Goal: Task Accomplishment & Management: Use online tool/utility

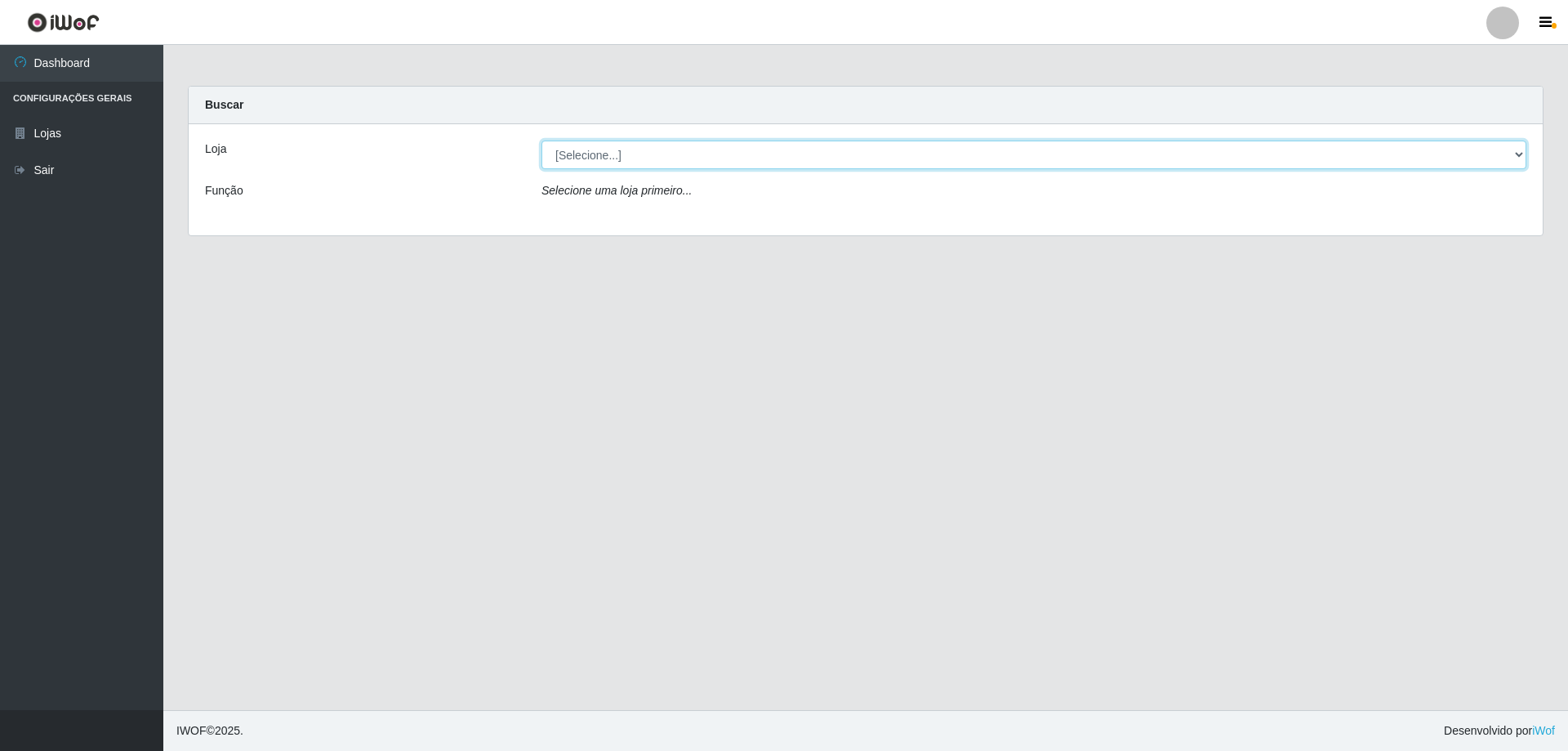
click at [575, 156] on select "[Selecione...] Atacado Vem - [STREET_ADDRESS]" at bounding box center [1034, 155] width 985 height 29
select select "461"
click at [542, 140] on select "[Selecione...] Atacado Vem - [STREET_ADDRESS]" at bounding box center [1034, 155] width 985 height 29
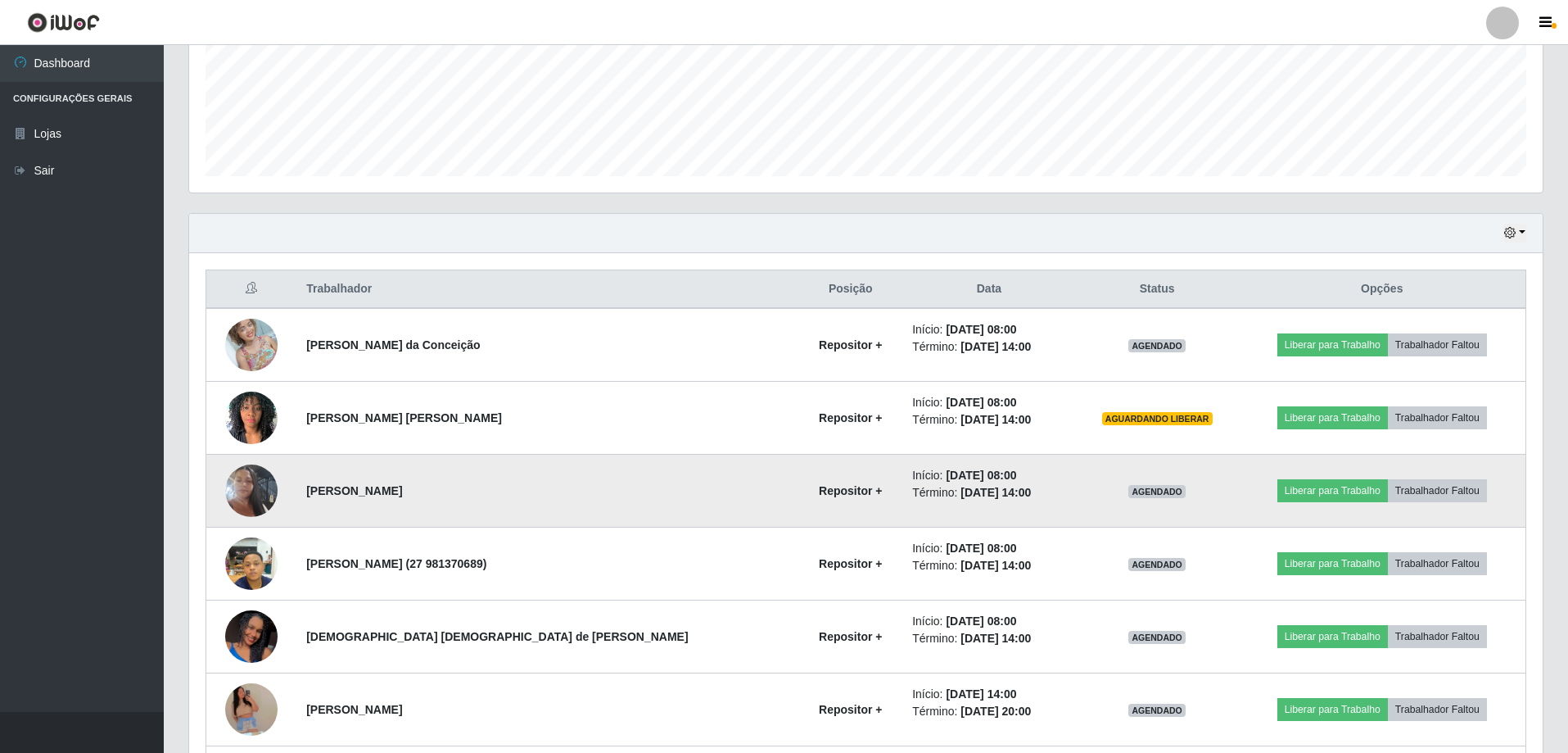
scroll to position [491, 0]
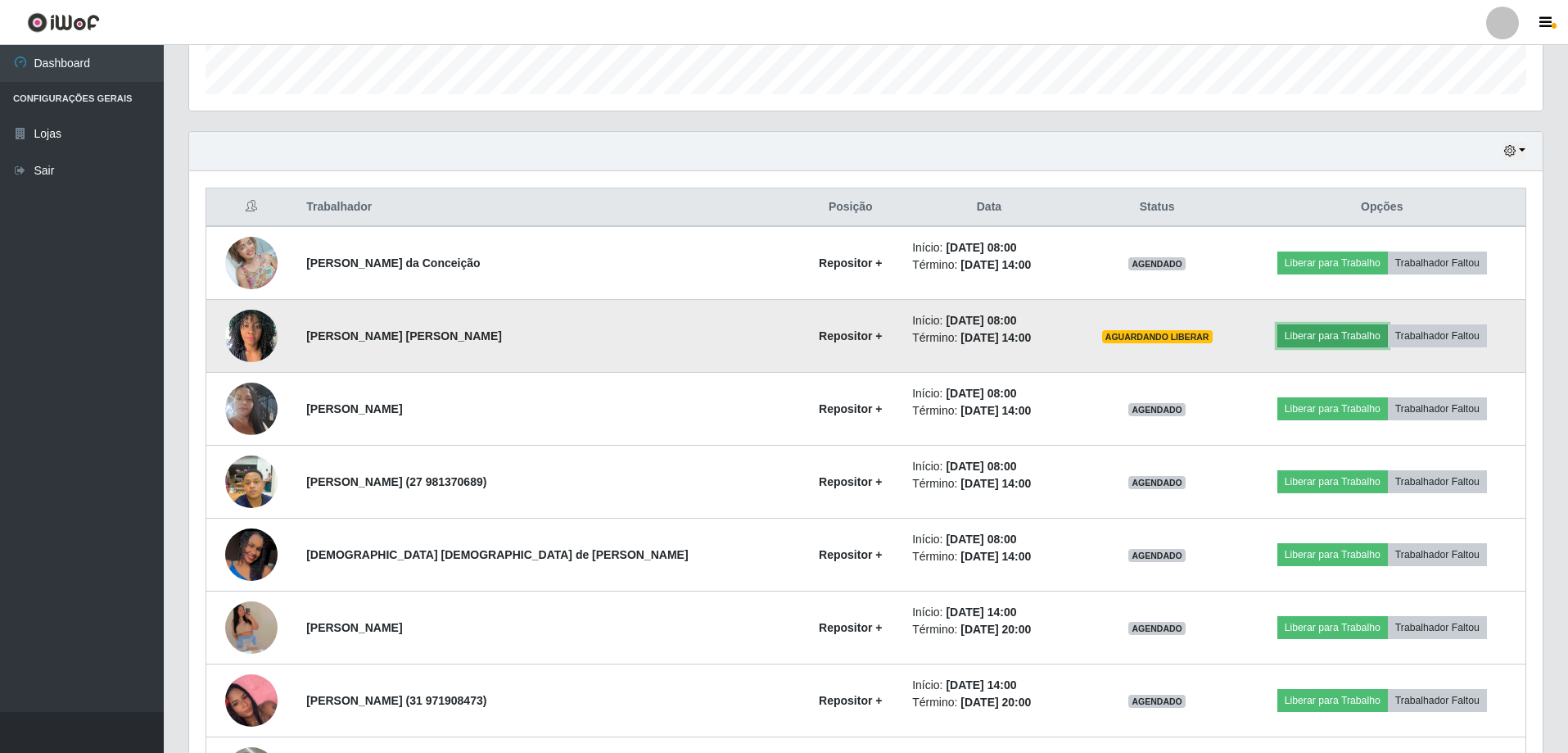
click at [1309, 338] on button "Liberar para Trabalho" at bounding box center [1331, 336] width 110 height 23
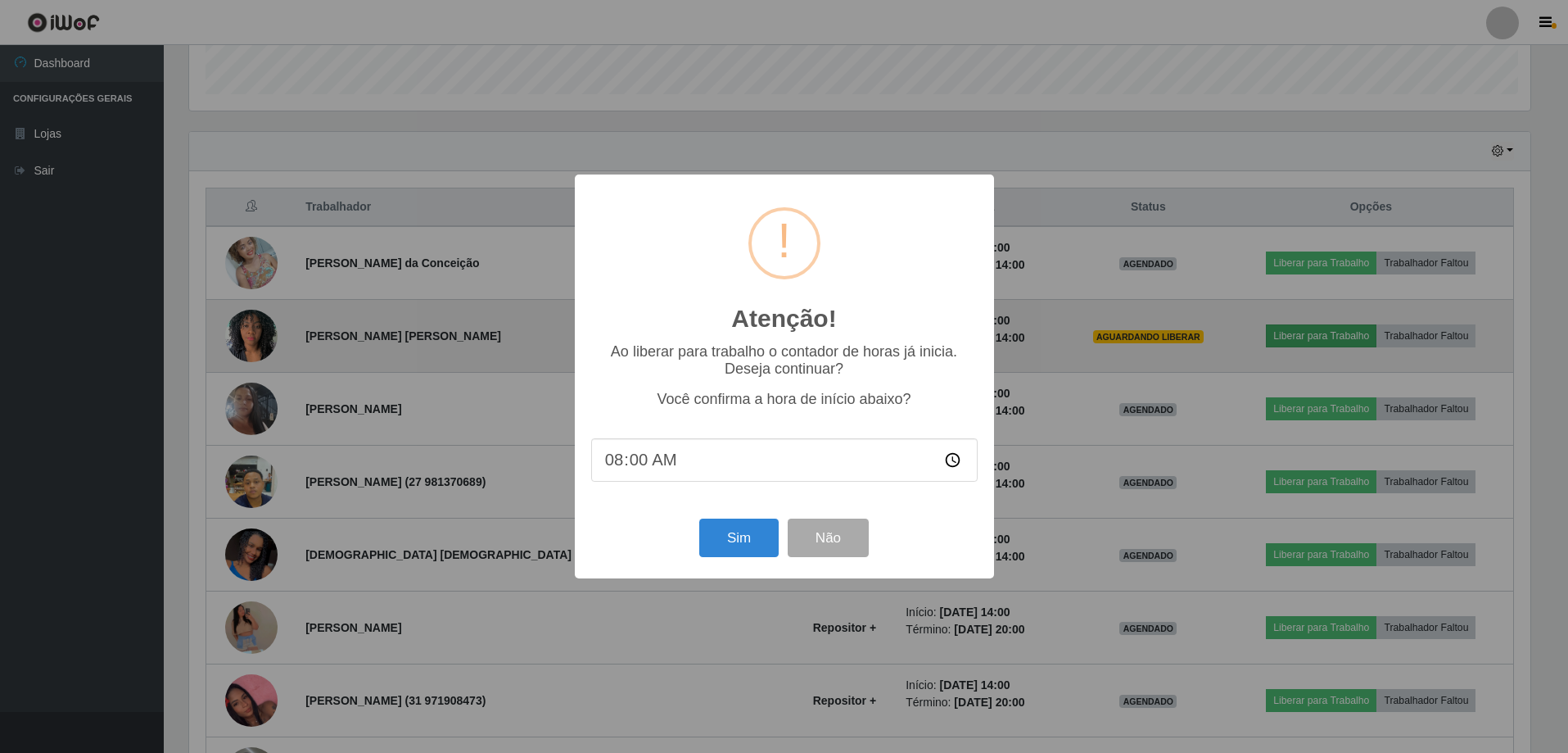
scroll to position [340, 1345]
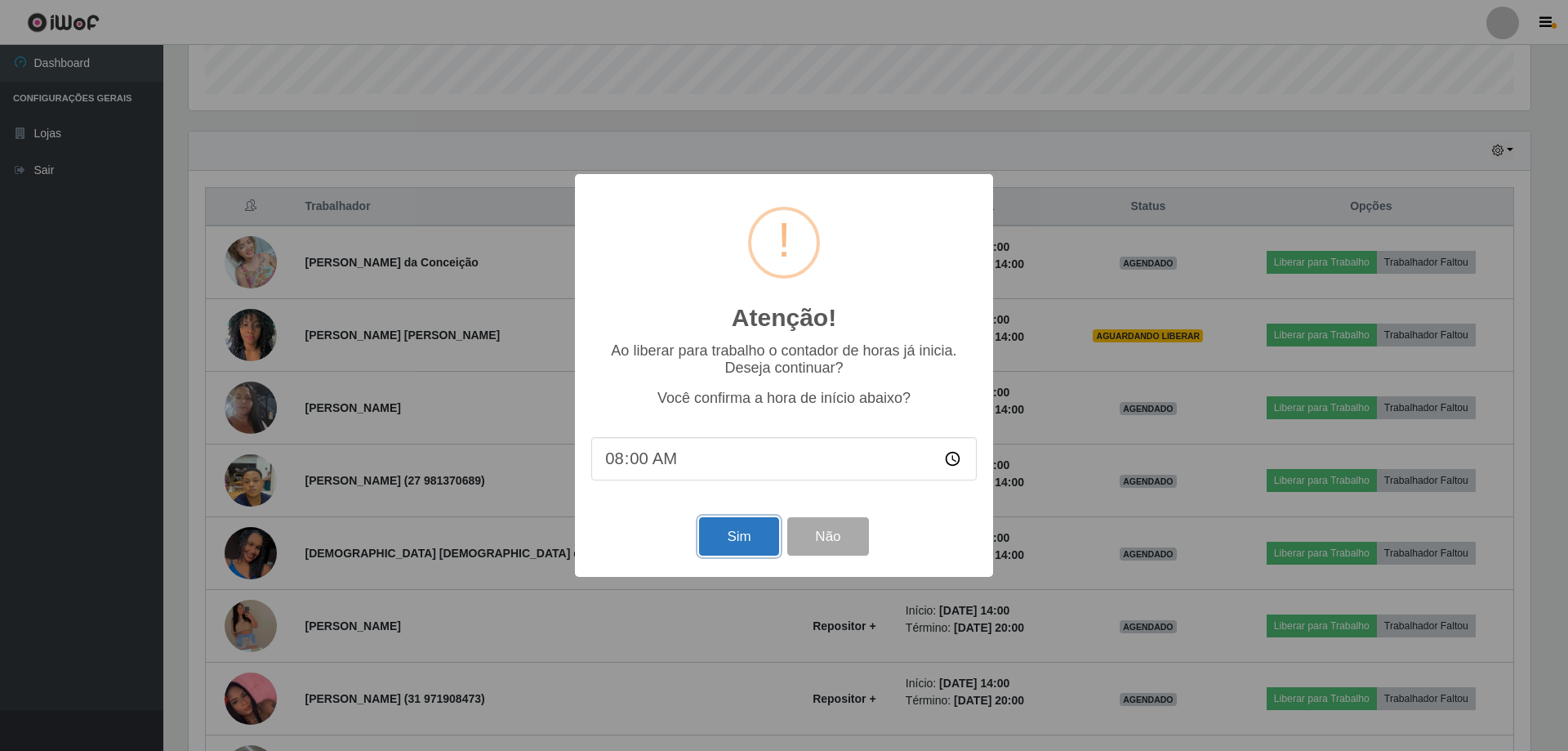
click at [746, 544] on button "Sim" at bounding box center [738, 536] width 80 height 38
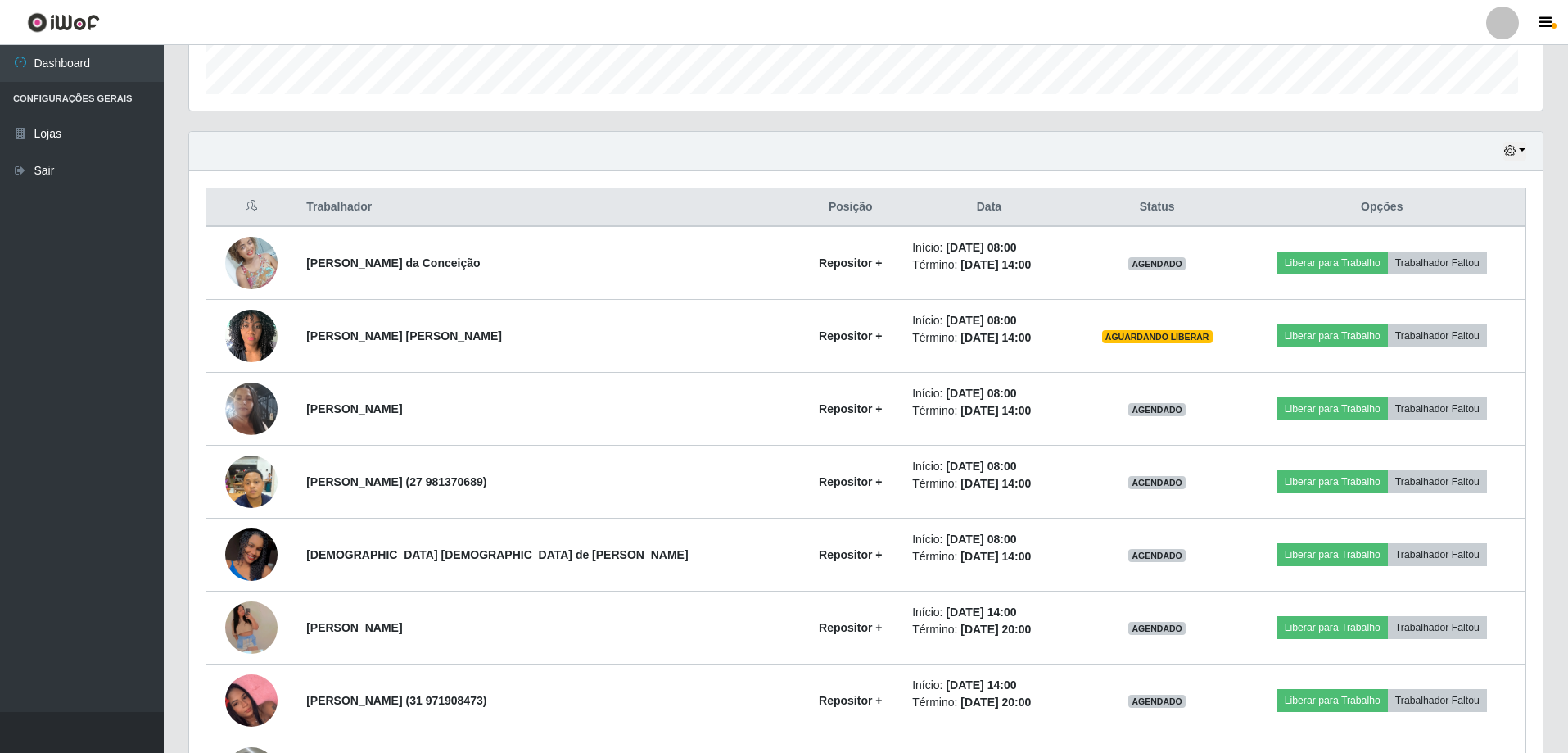
scroll to position [43, 0]
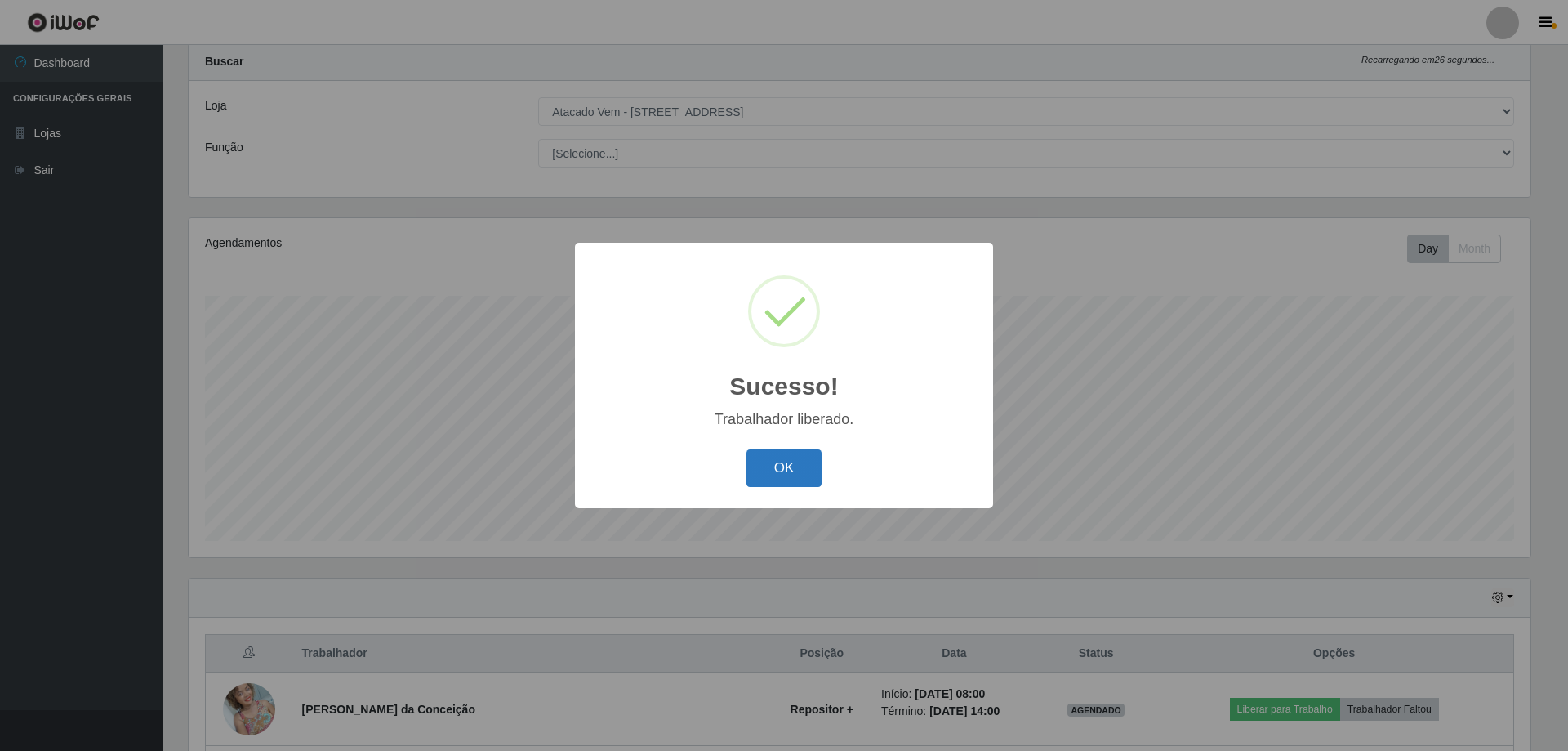
click at [788, 474] on button "OK" at bounding box center [784, 468] width 76 height 38
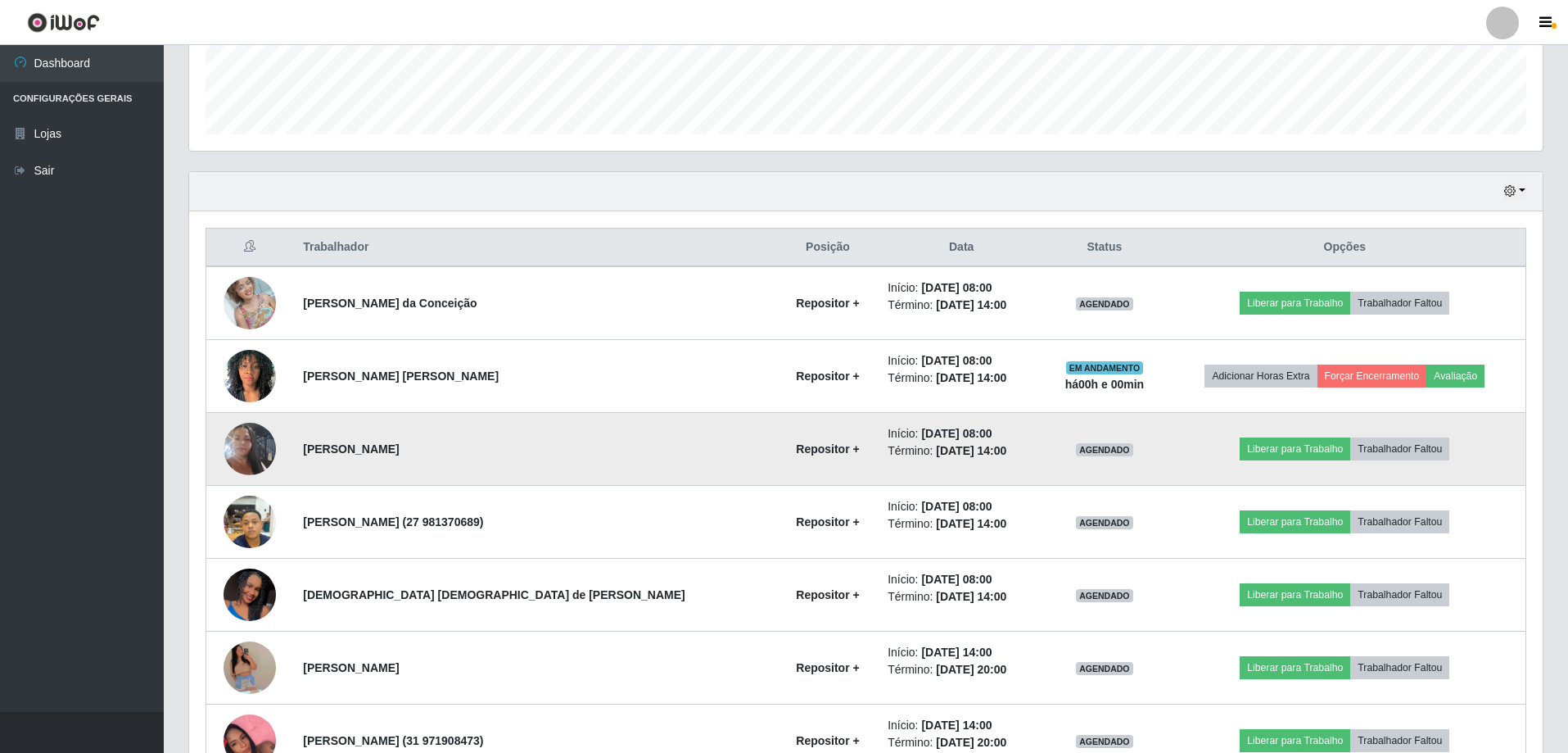
scroll to position [453, 0]
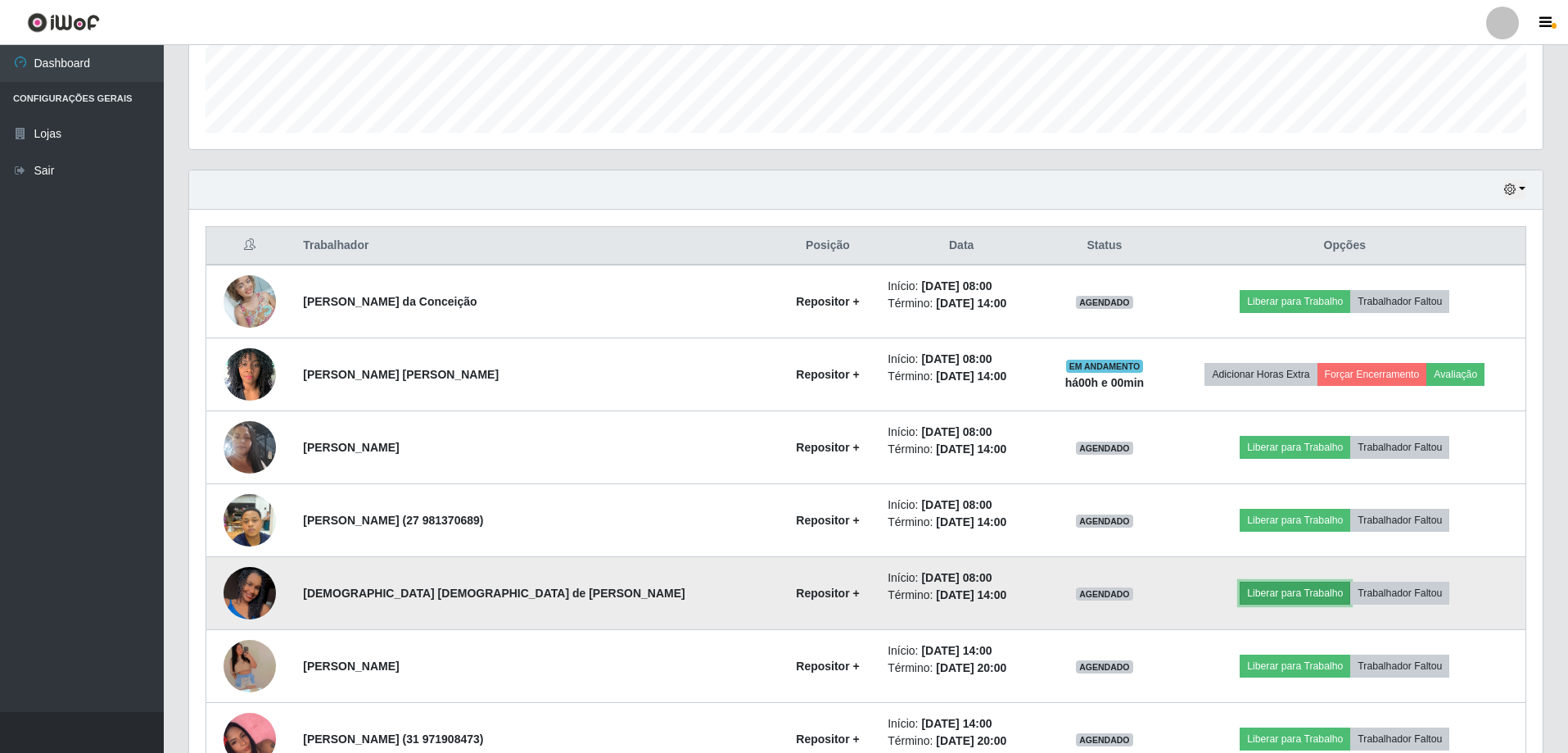
click at [1250, 593] on button "Liberar para Trabalho" at bounding box center [1294, 593] width 110 height 23
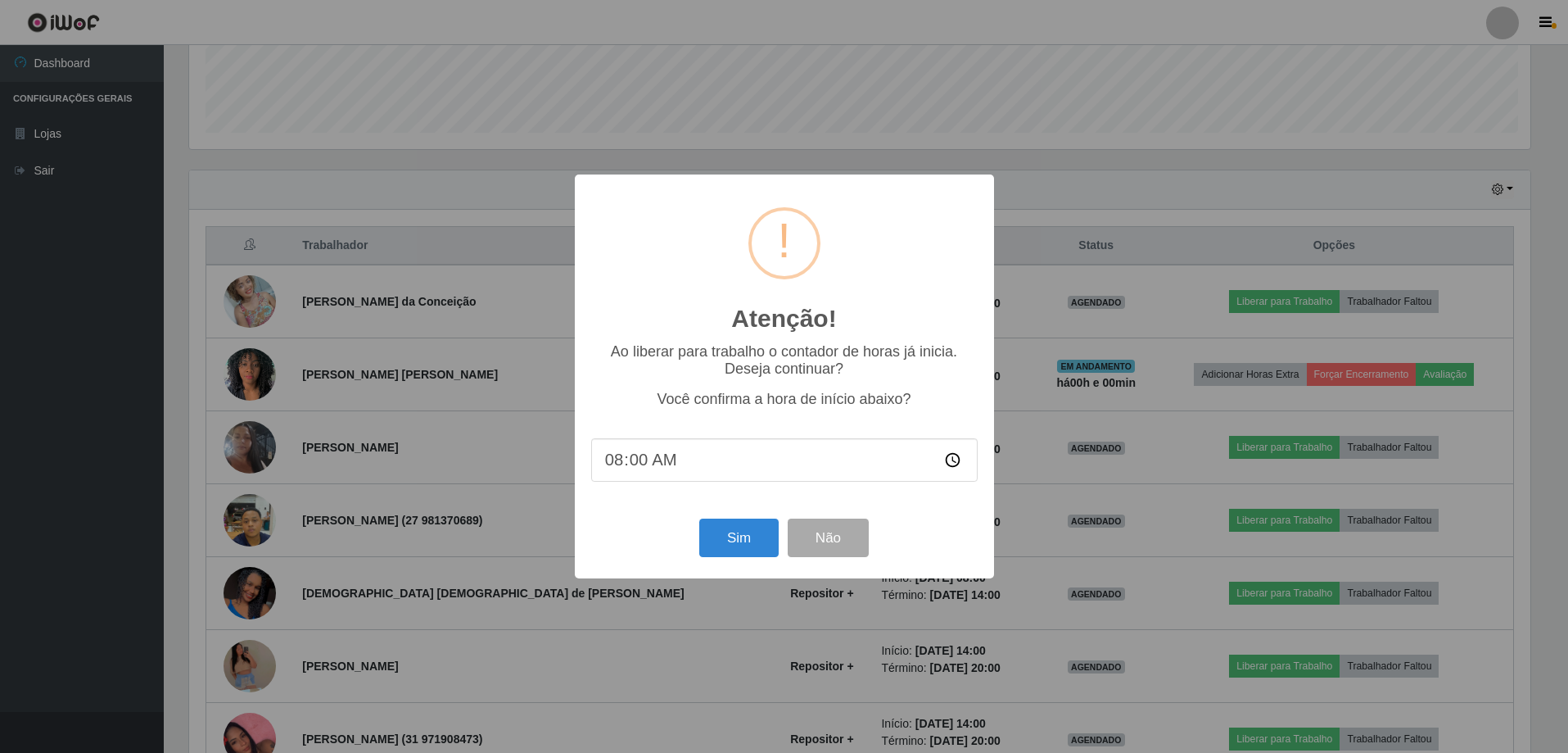
scroll to position [340, 1345]
click at [728, 553] on button "Sim" at bounding box center [740, 537] width 80 height 39
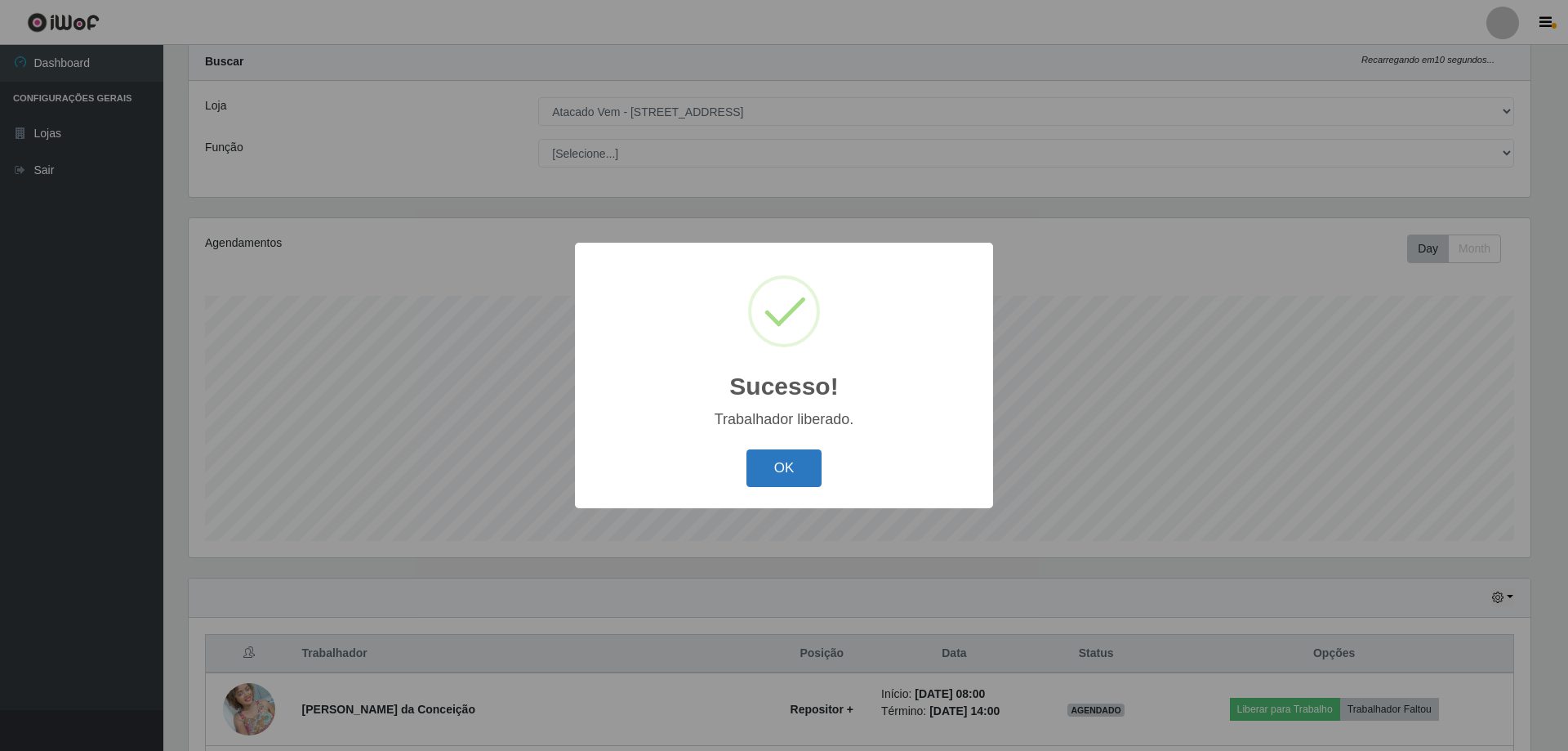
click at [780, 471] on button "OK" at bounding box center [784, 468] width 76 height 38
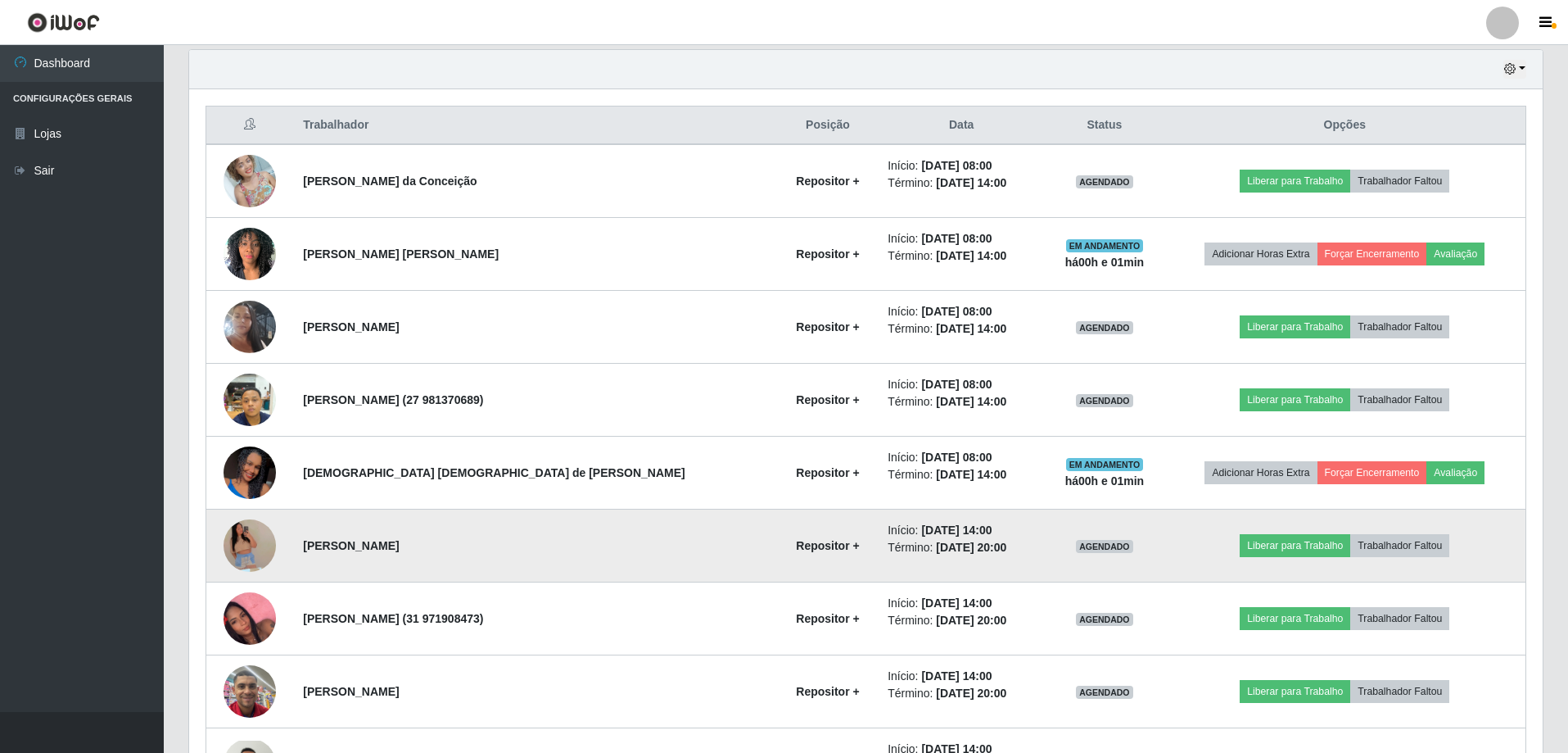
scroll to position [526, 0]
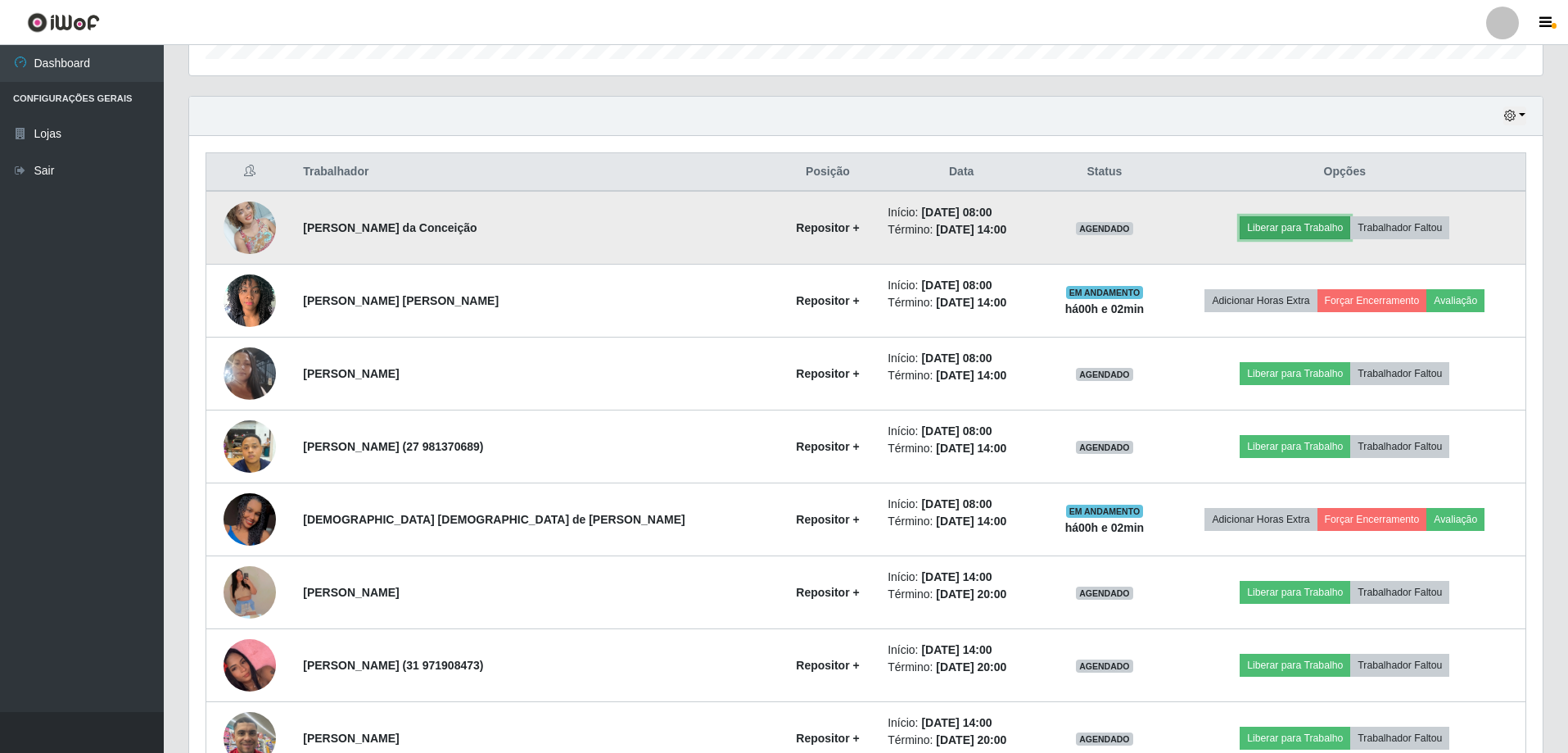
click at [1263, 230] on button "Liberar para Trabalho" at bounding box center [1294, 228] width 110 height 23
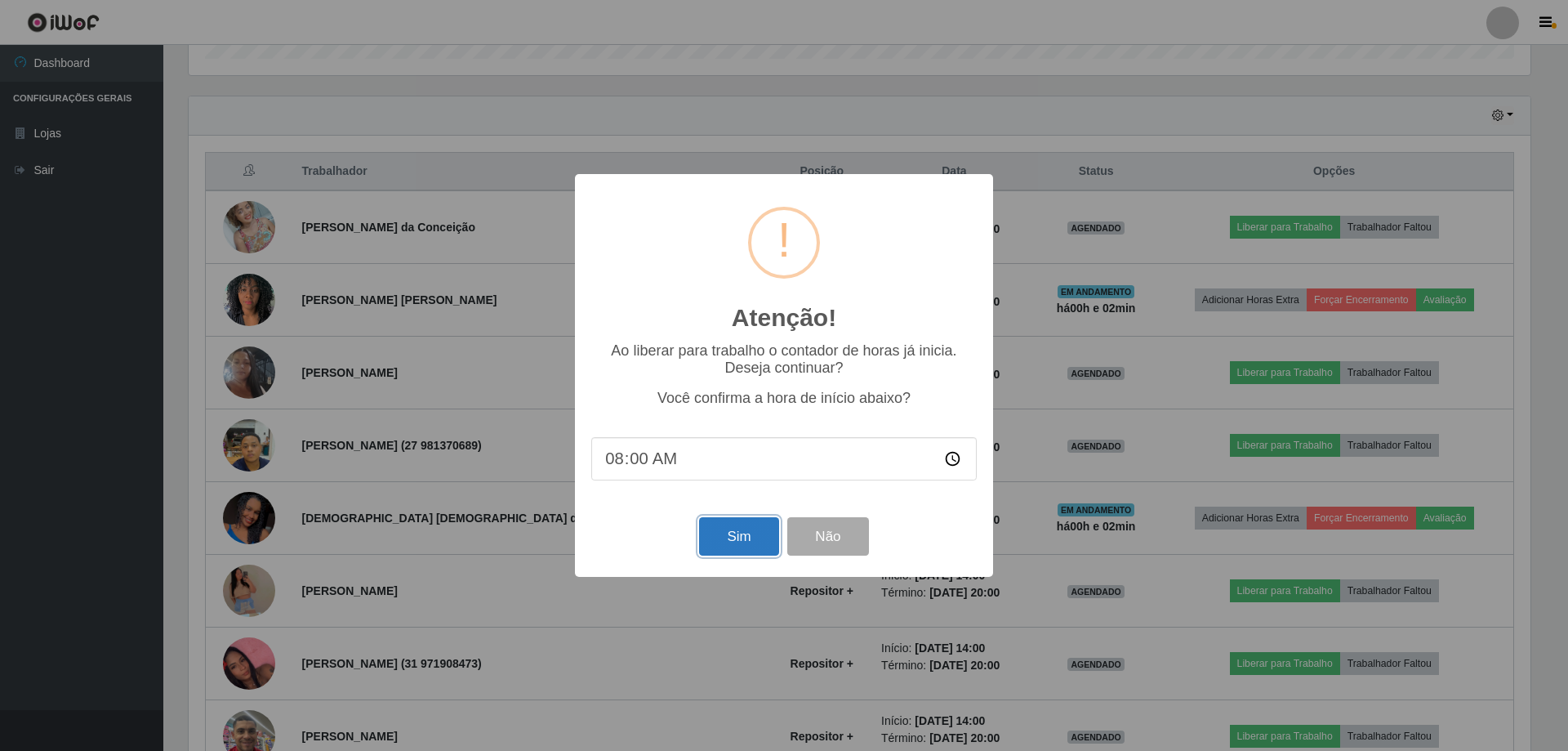
click at [731, 538] on button "Sim" at bounding box center [738, 536] width 80 height 38
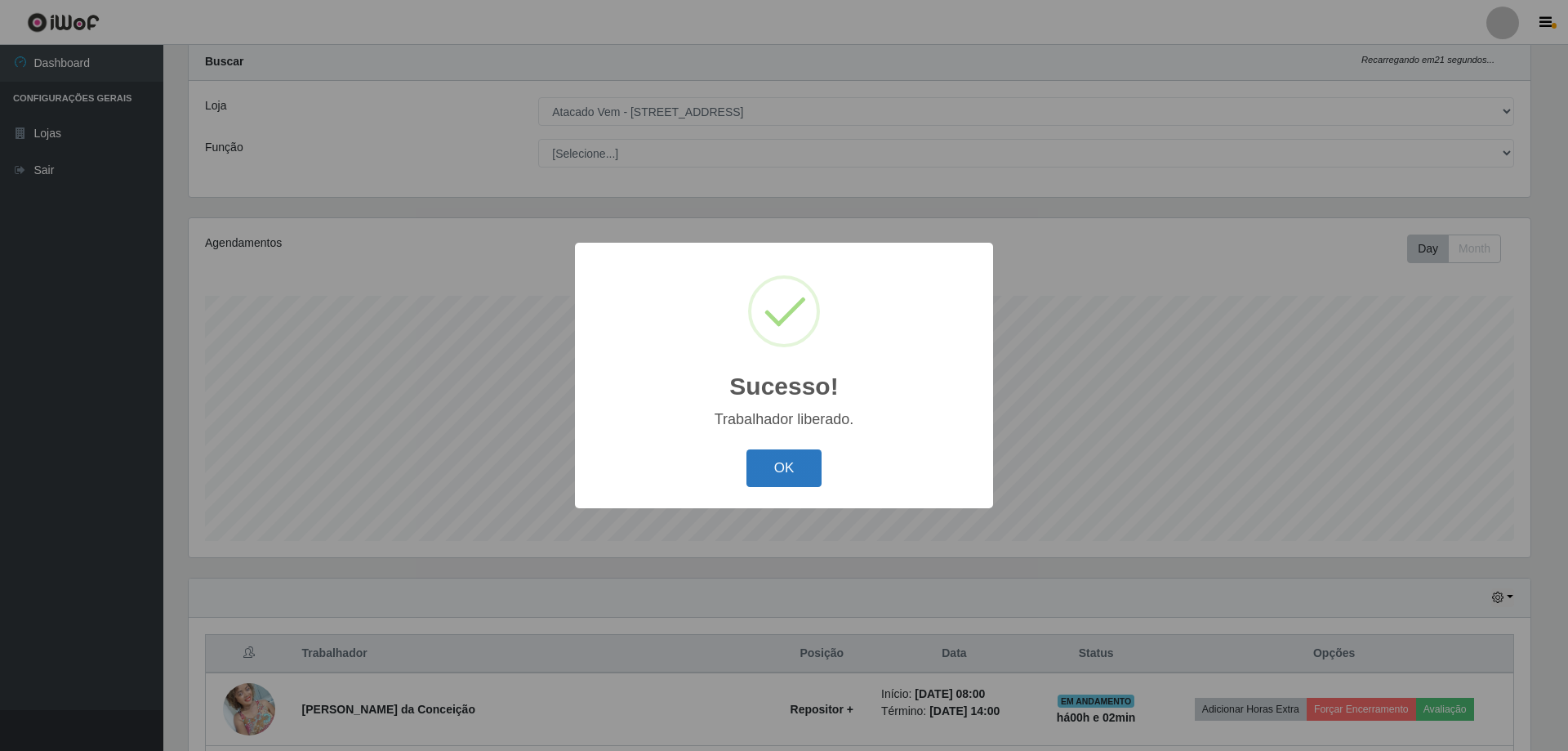
click at [797, 472] on button "OK" at bounding box center [784, 468] width 76 height 38
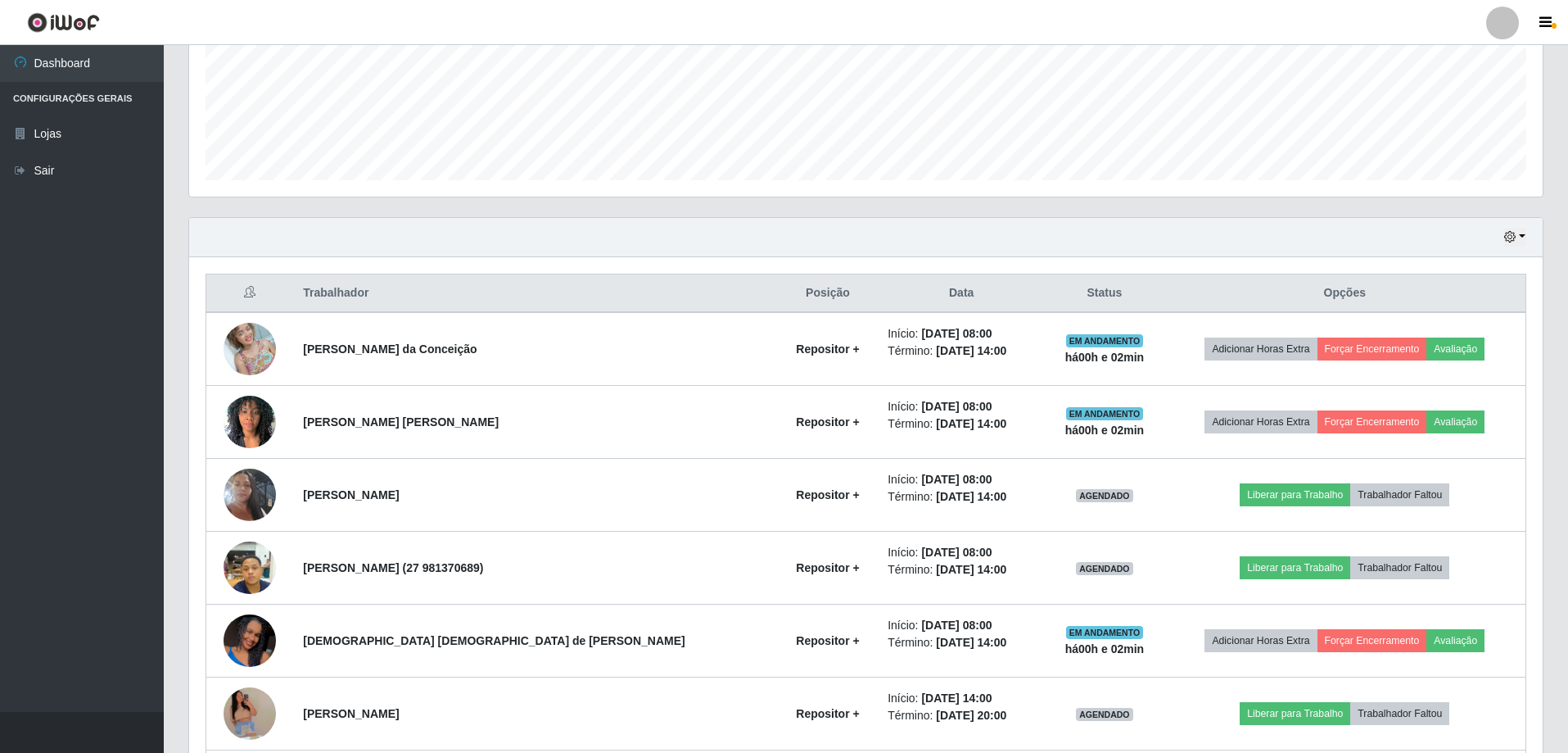
scroll to position [617, 0]
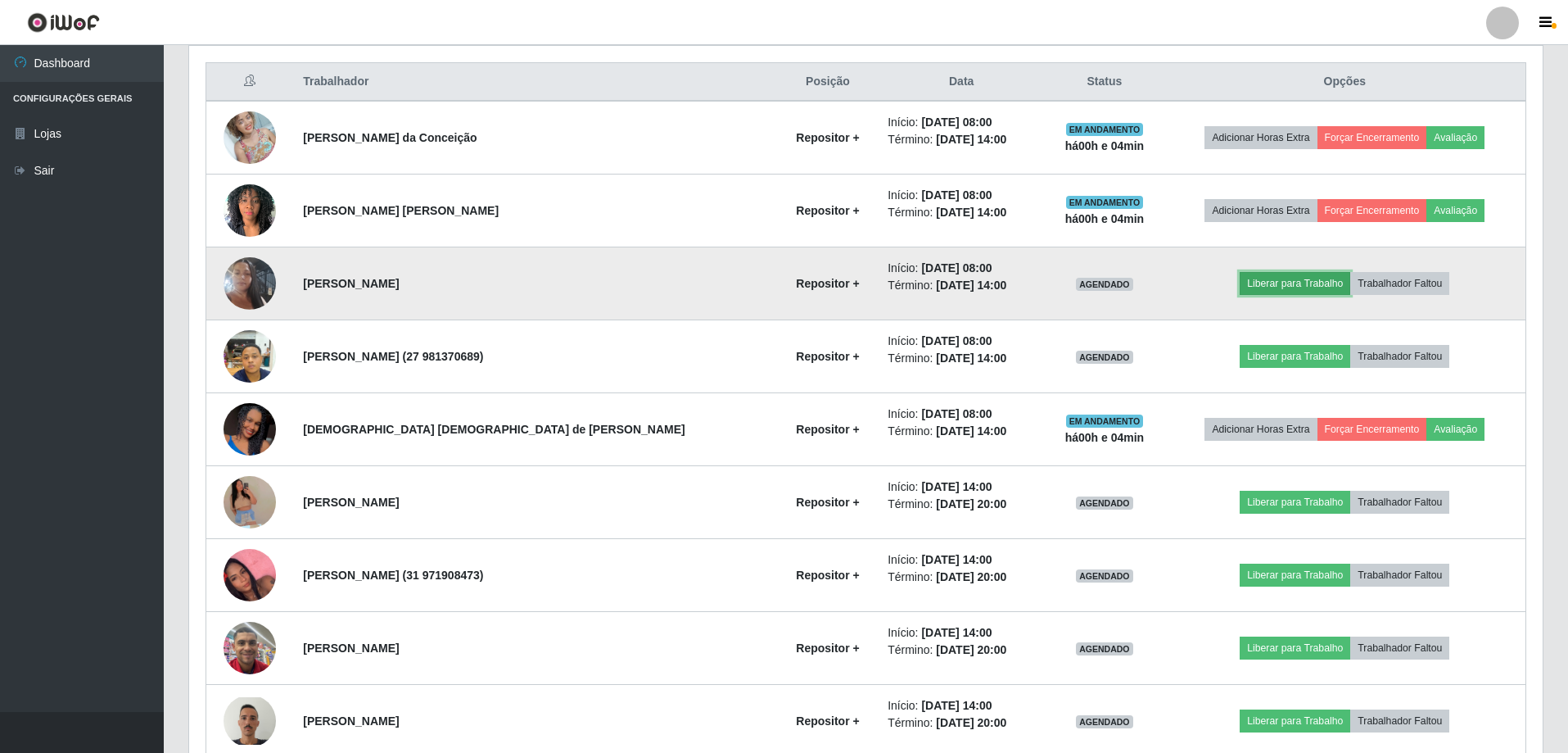
click at [1285, 281] on button "Liberar para Trabalho" at bounding box center [1294, 283] width 110 height 23
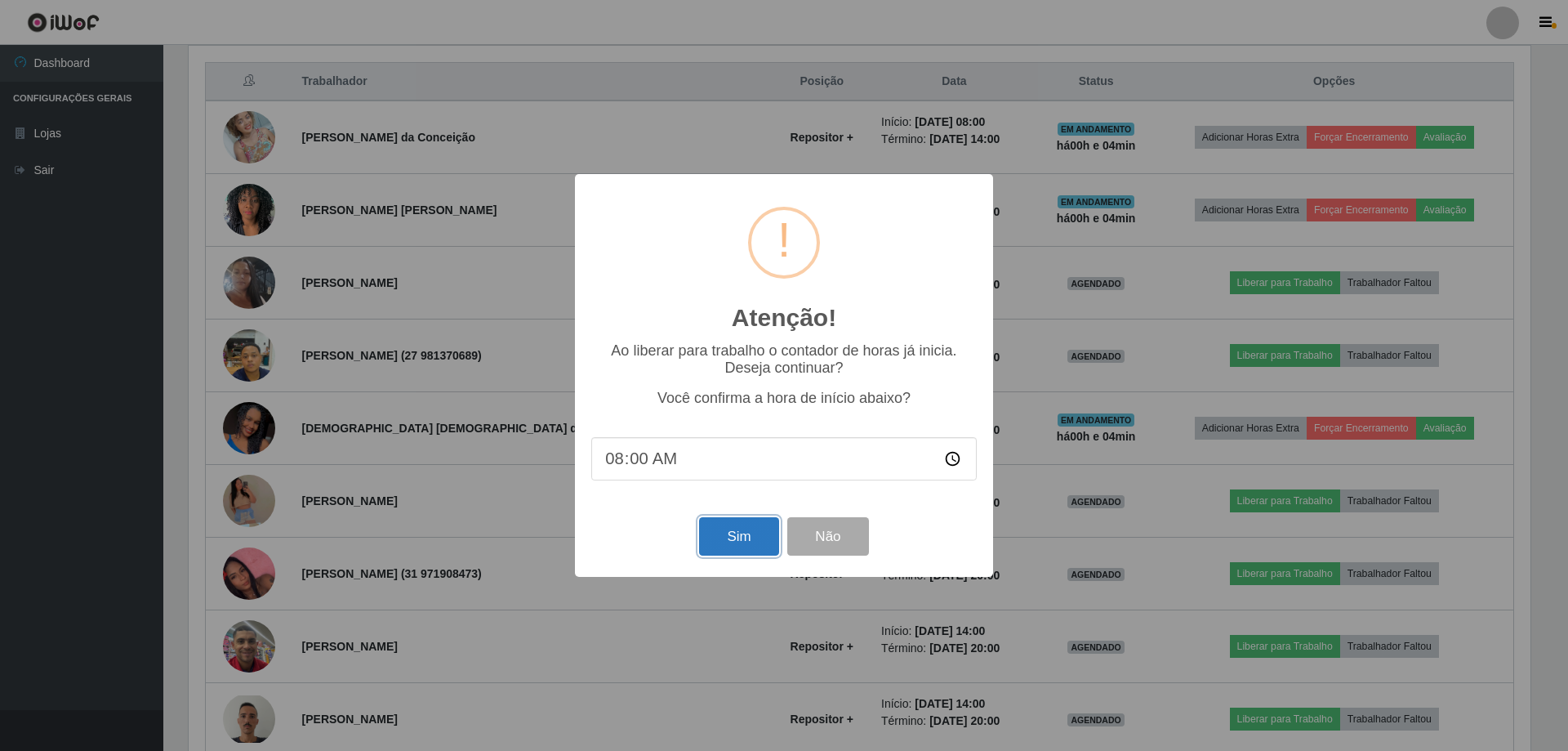
click at [742, 529] on button "Sim" at bounding box center [738, 536] width 80 height 38
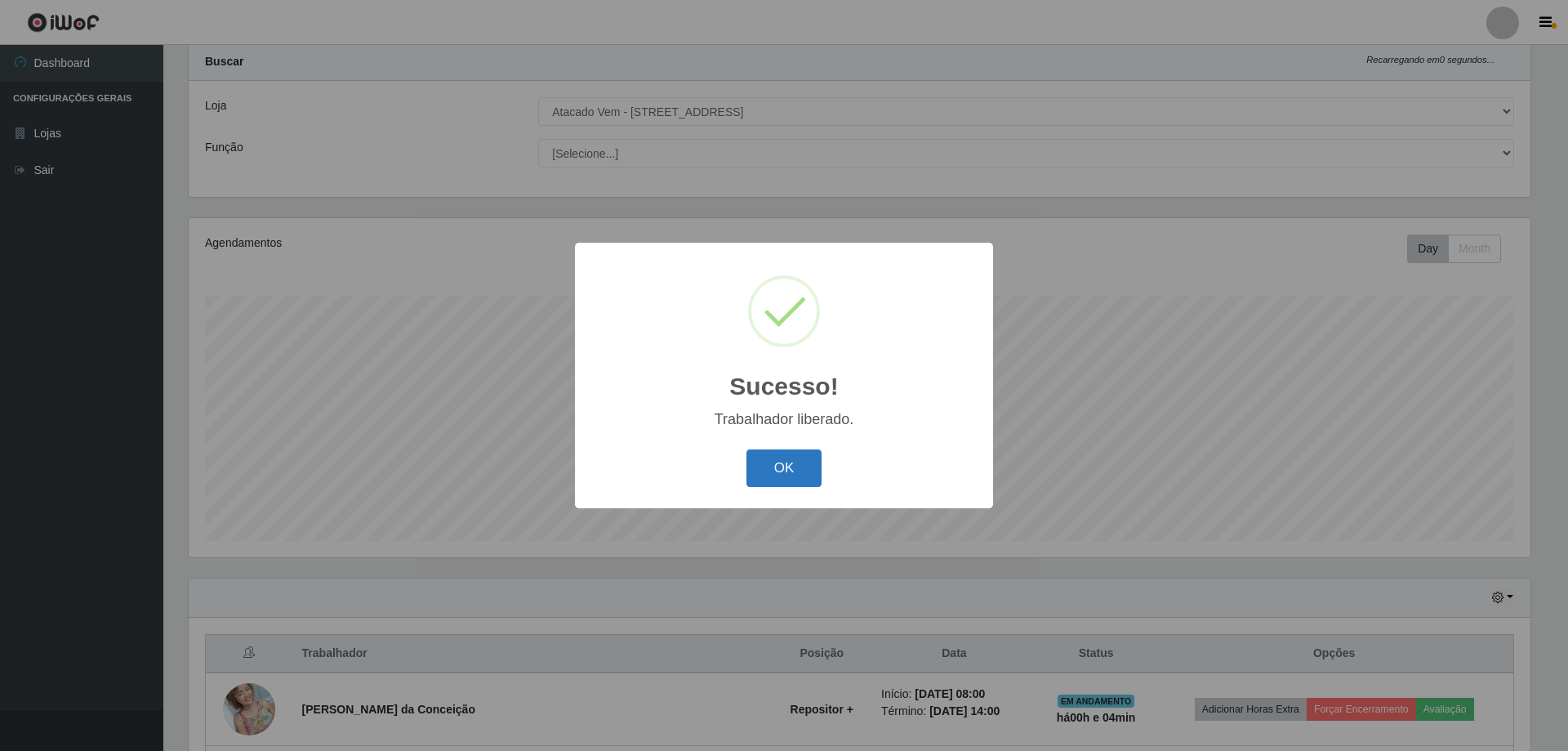
click at [769, 460] on button "OK" at bounding box center [784, 468] width 76 height 38
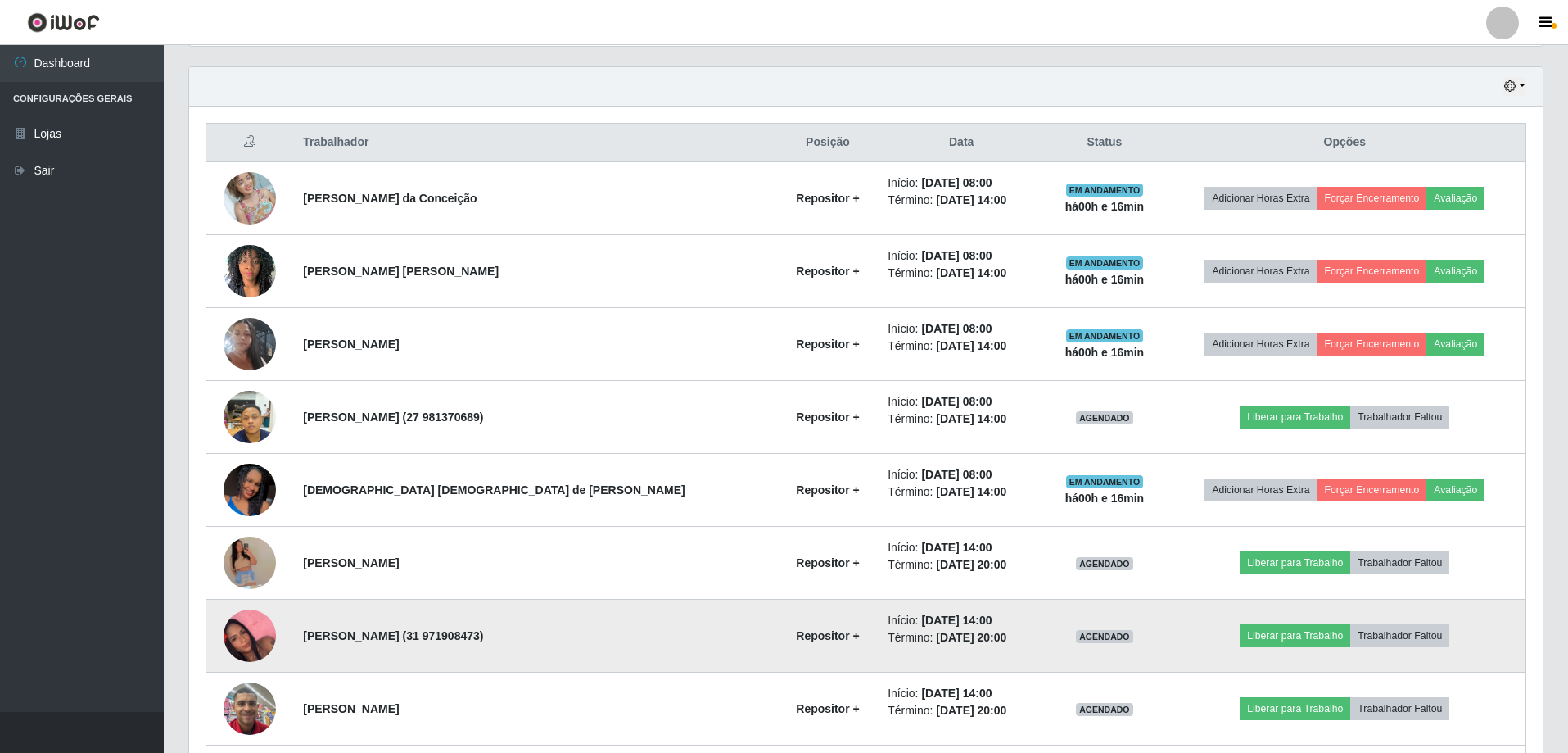
scroll to position [698, 0]
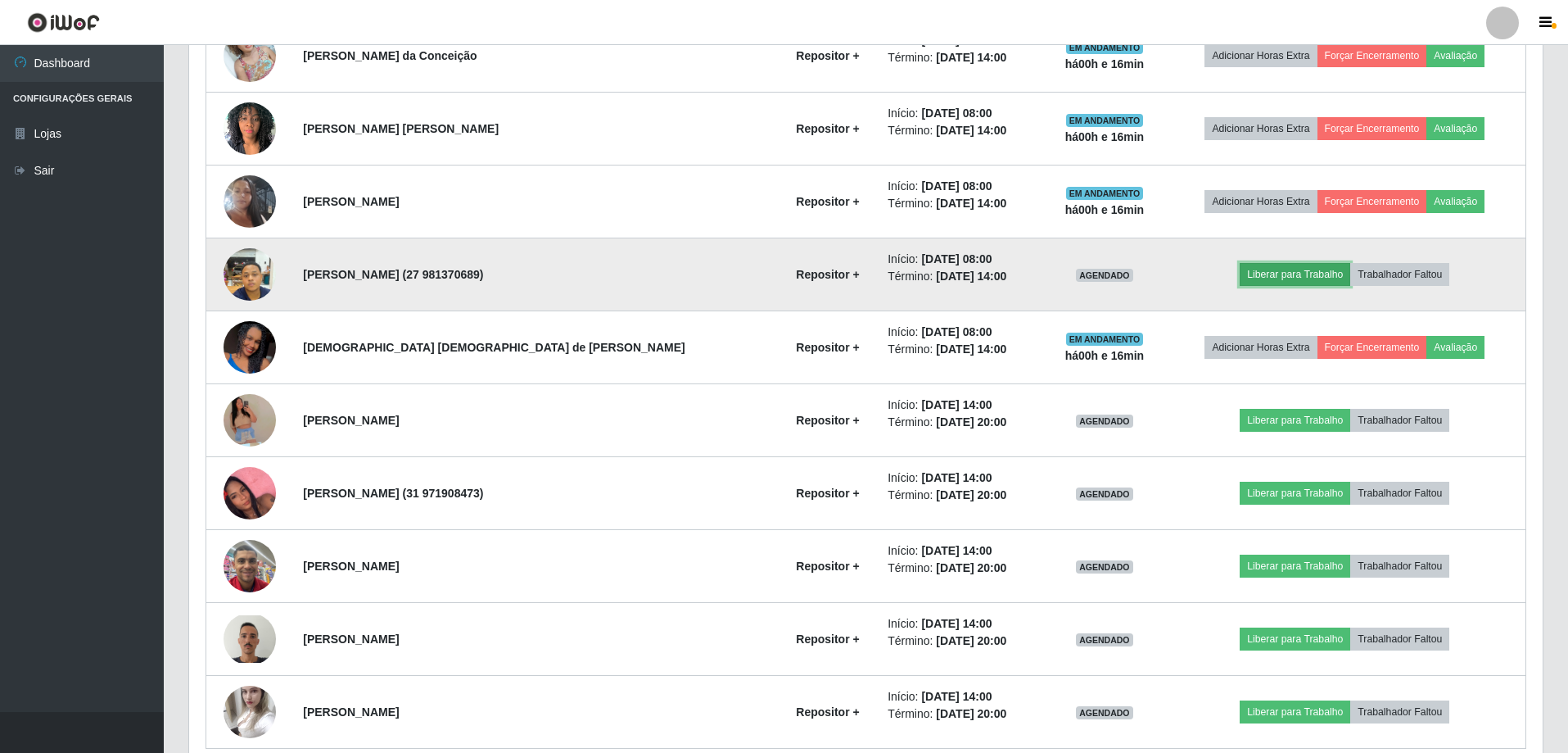
click at [1254, 268] on button "Liberar para Trabalho" at bounding box center [1294, 274] width 110 height 23
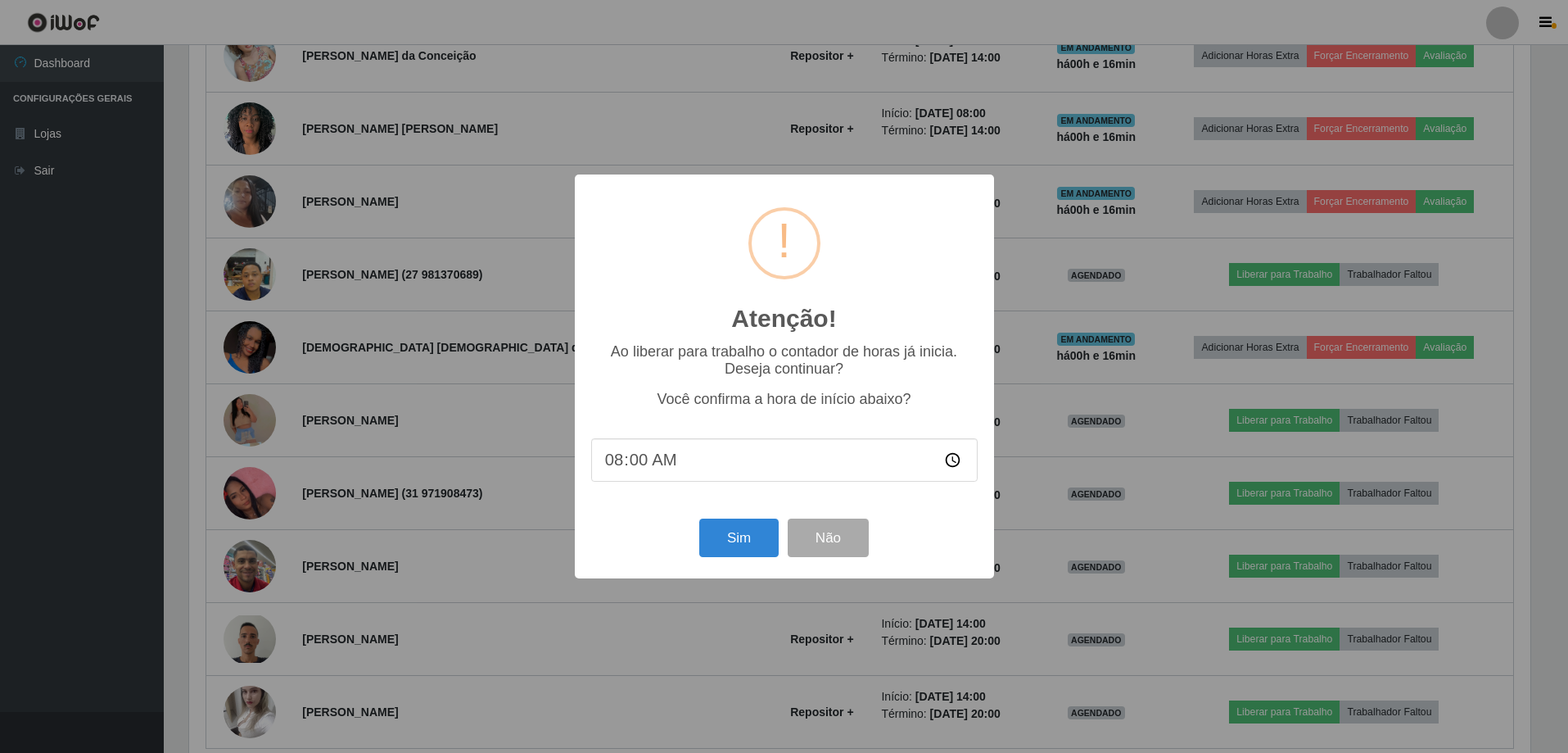
scroll to position [340, 1345]
click at [739, 532] on button "Sim" at bounding box center [740, 537] width 80 height 39
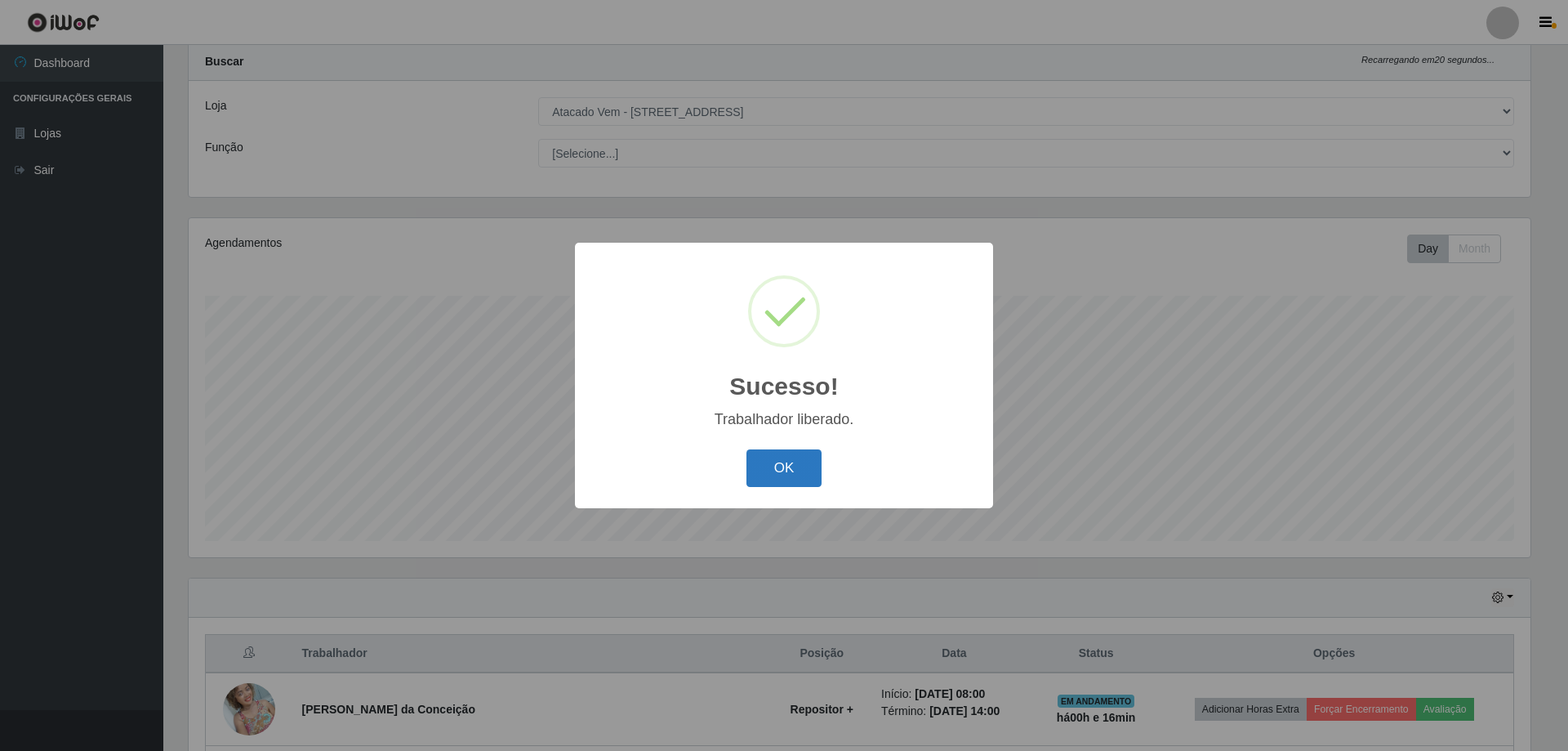
drag, startPoint x: 743, startPoint y: 479, endPoint x: 766, endPoint y: 470, distance: 24.7
click at [761, 473] on div "OK Cancel" at bounding box center [783, 468] width 385 height 46
click at [797, 466] on button "OK" at bounding box center [784, 468] width 76 height 38
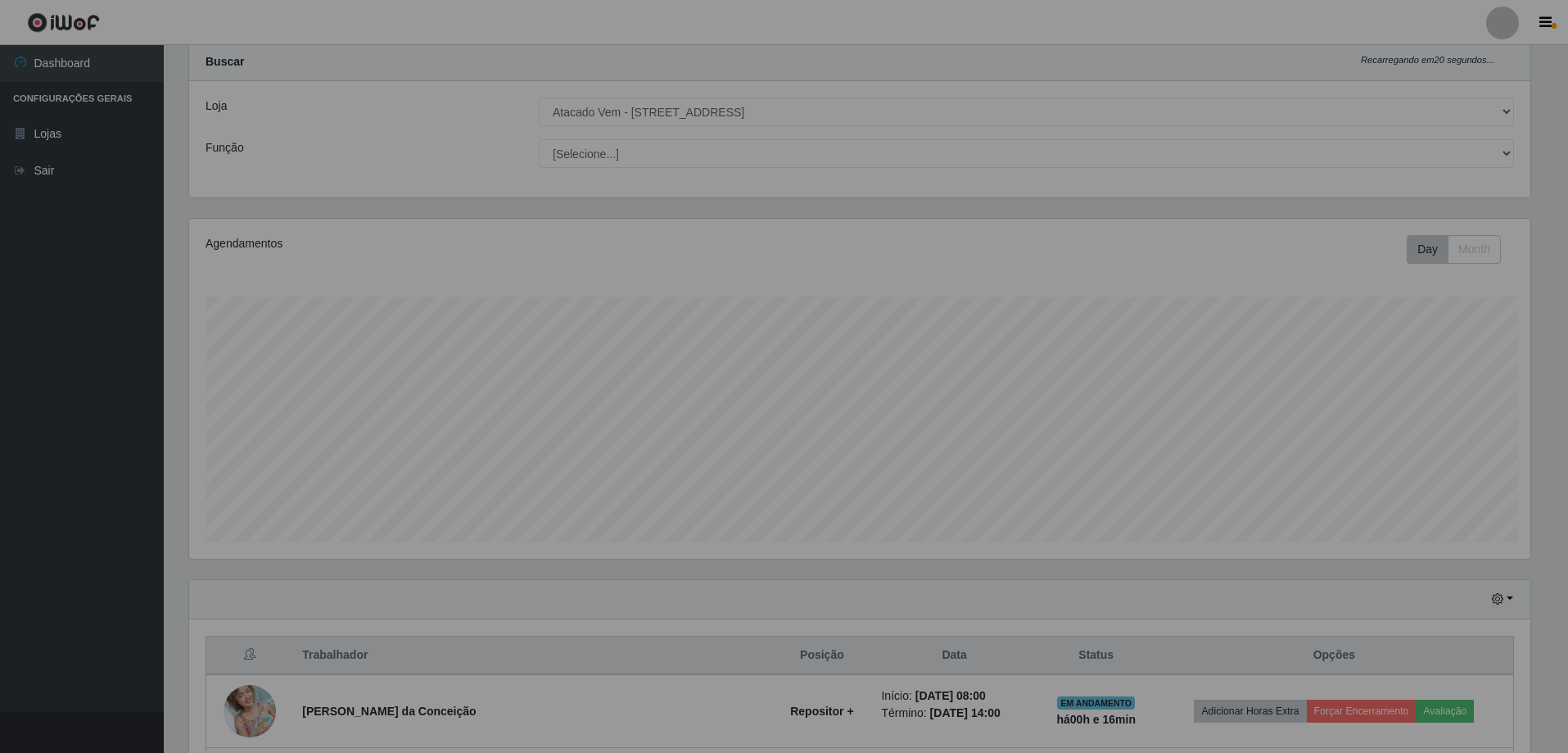
scroll to position [340, 1353]
